Goal: Find specific page/section: Find specific page/section

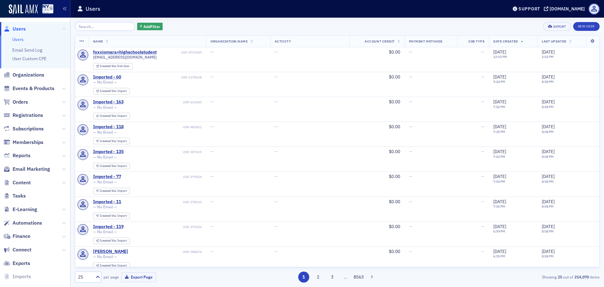
click at [31, 185] on span "Content" at bounding box center [35, 183] width 70 height 14
click at [36, 183] on span "Content" at bounding box center [35, 183] width 70 height 14
click at [41, 183] on span "Content" at bounding box center [35, 183] width 70 height 14
click at [62, 183] on icon at bounding box center [64, 183] width 4 height 4
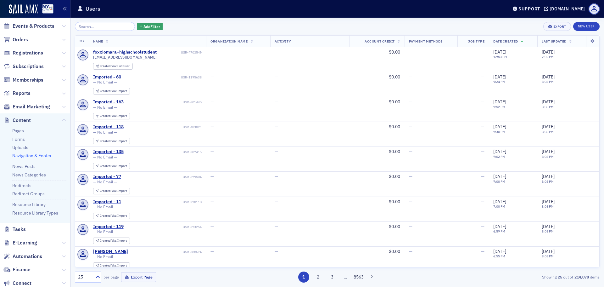
scroll to position [63, 0]
click at [17, 131] on link "Pages" at bounding box center [18, 130] width 12 height 6
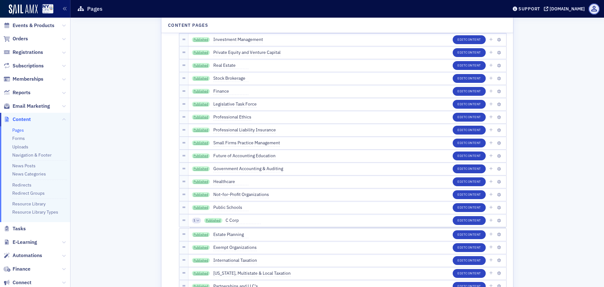
scroll to position [1447, 0]
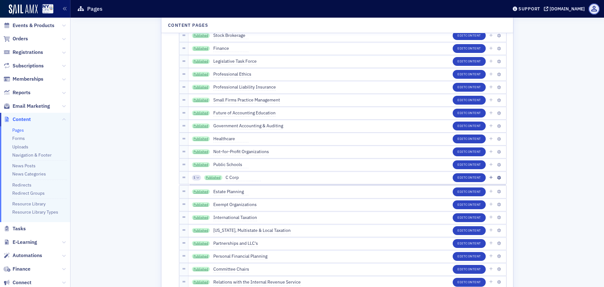
click at [193, 176] on div "1" at bounding box center [196, 178] width 9 height 6
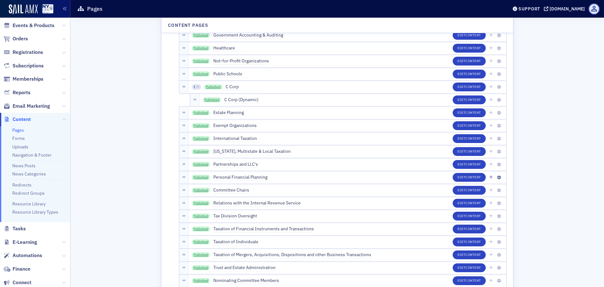
scroll to position [1542, 0]
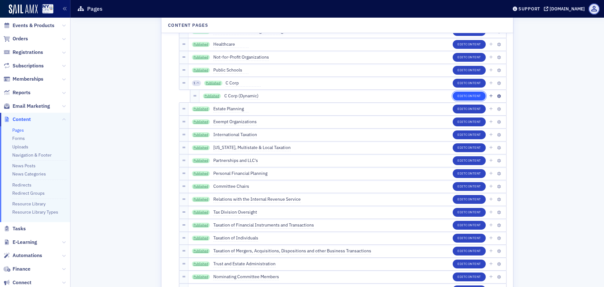
click at [474, 94] on span "Content" at bounding box center [473, 95] width 16 height 4
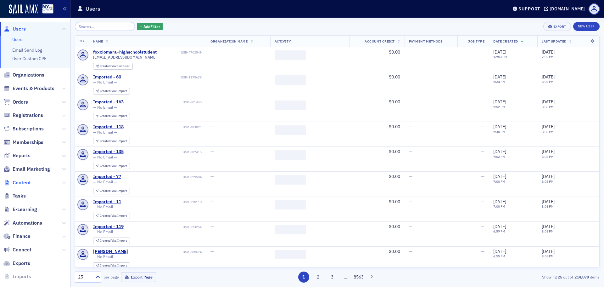
click at [30, 183] on span "Content" at bounding box center [22, 182] width 18 height 7
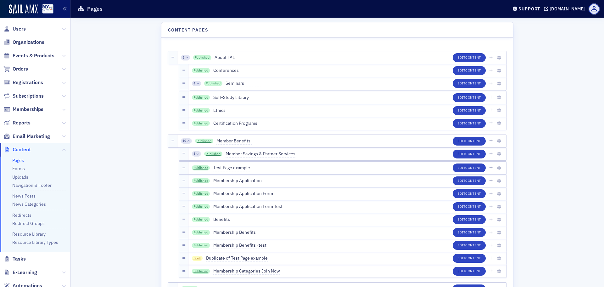
click at [57, 182] on ul "Pages Forms Uploads Navigation & Footer News Posts News Categories Redirects Re…" at bounding box center [35, 204] width 70 height 96
click at [24, 162] on li "Pages" at bounding box center [39, 160] width 55 height 6
click at [22, 161] on link "Pages" at bounding box center [18, 160] width 12 height 6
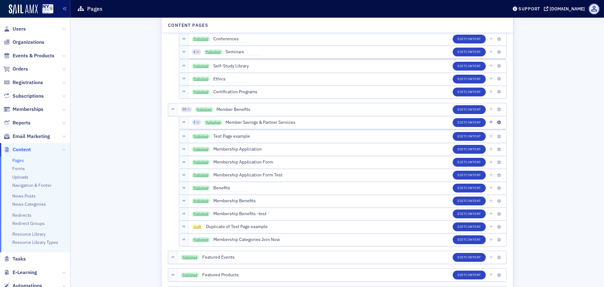
click at [194, 123] on span "1" at bounding box center [195, 122] width 2 height 4
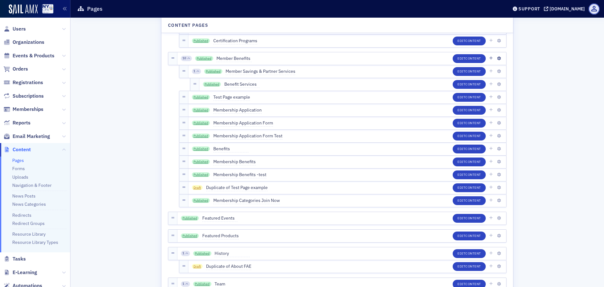
scroll to position [94, 0]
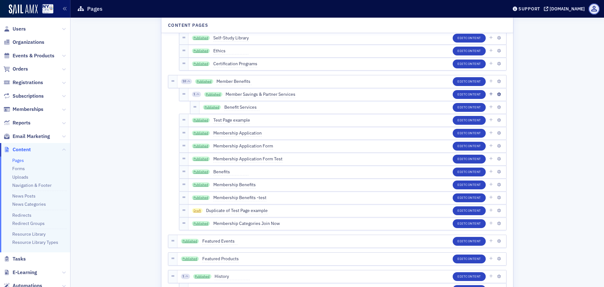
scroll to position [63, 0]
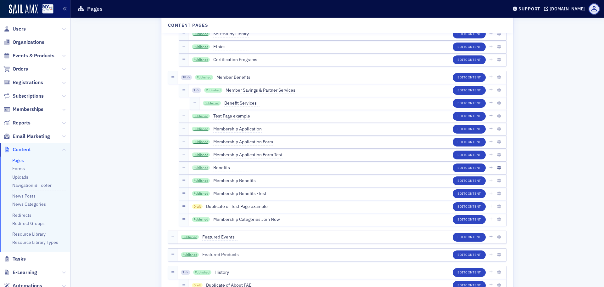
scroll to position [77, 0]
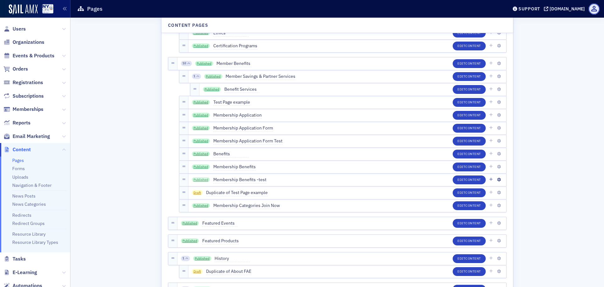
click at [201, 177] on link "Published" at bounding box center [201, 179] width 18 height 5
click at [197, 168] on link "Published" at bounding box center [201, 166] width 18 height 5
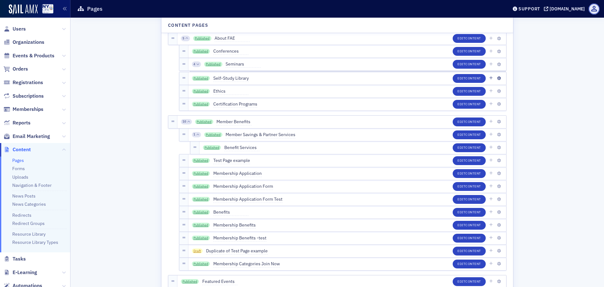
scroll to position [0, 0]
